Goal: Download file/media

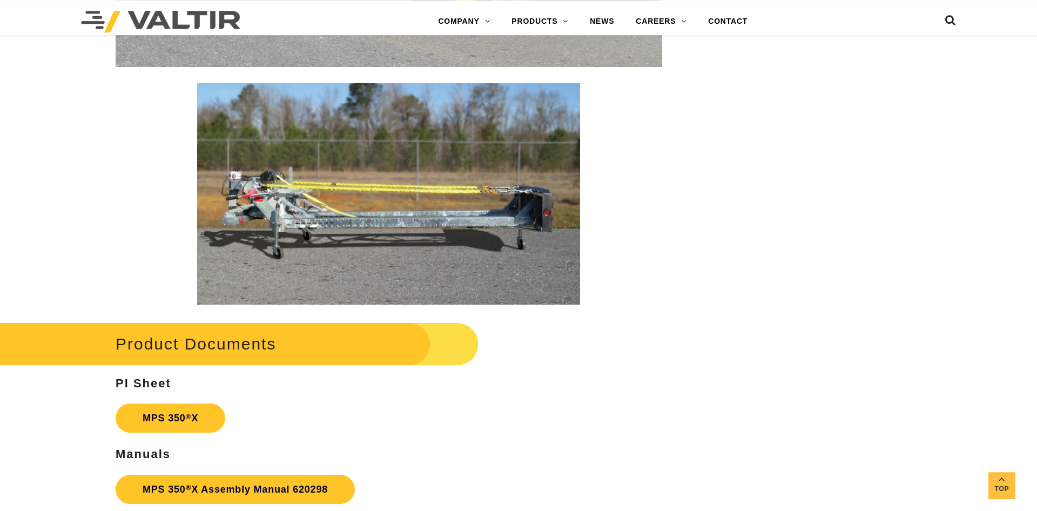
scroll to position [1653, 0]
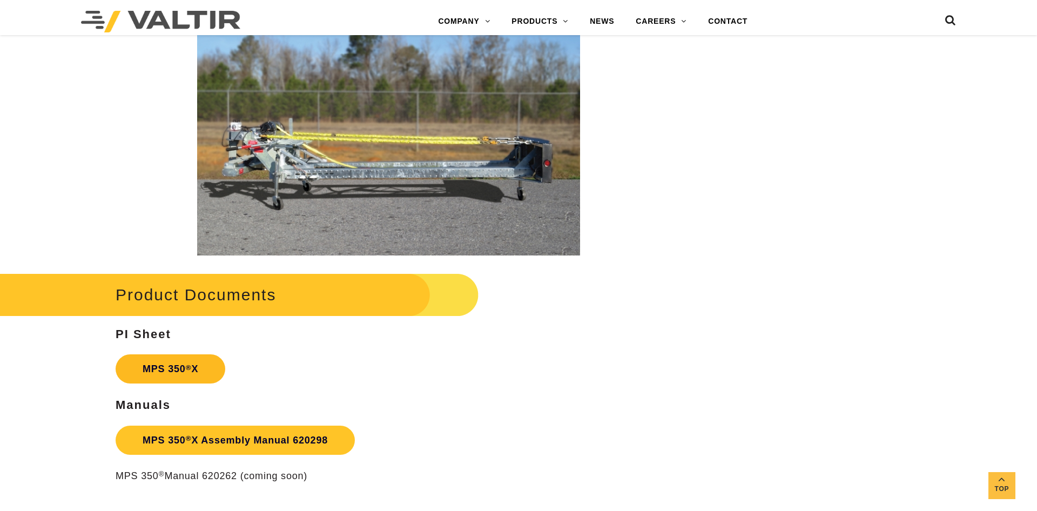
click at [166, 379] on link "MPS 350 ® X" at bounding box center [171, 368] width 110 height 29
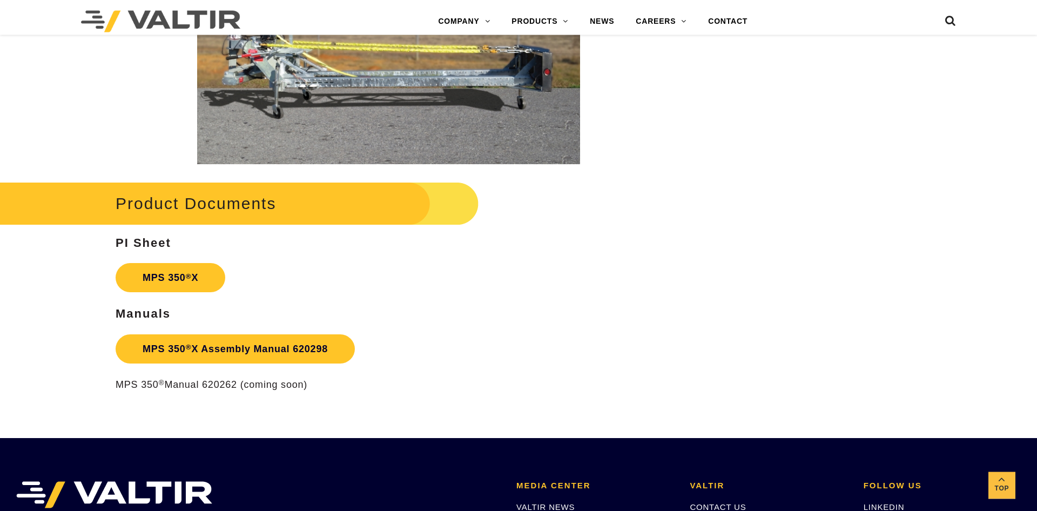
scroll to position [1763, 0]
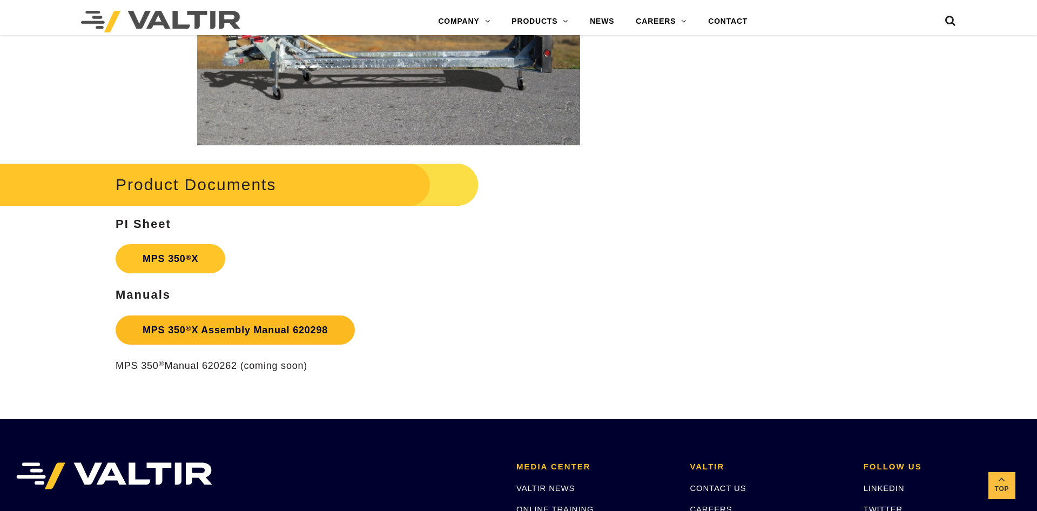
click at [252, 345] on link "MPS 350 ® X Assembly Manual 620298" at bounding box center [235, 329] width 239 height 29
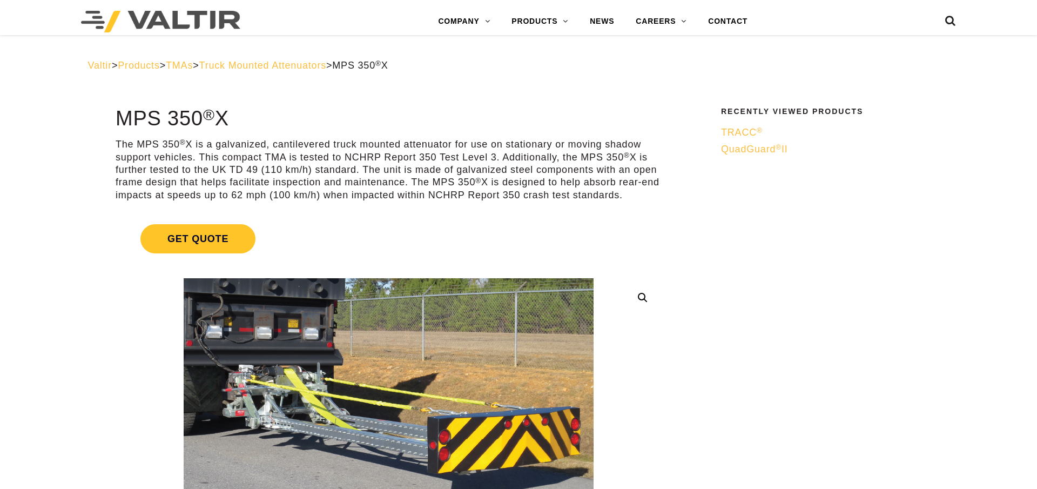
scroll to position [1763, 0]
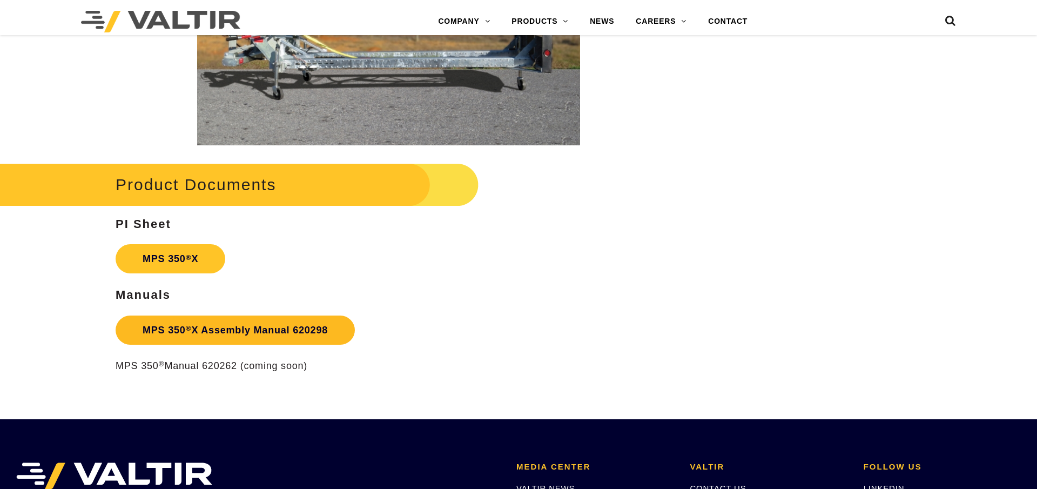
click at [190, 332] on sup "®" at bounding box center [189, 328] width 6 height 8
